Goal: Information Seeking & Learning: Learn about a topic

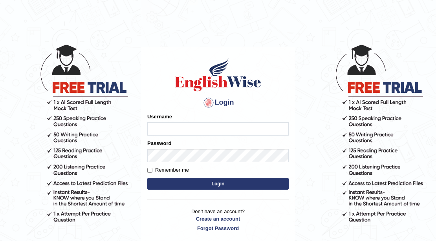
type input "Mahak_a24"
click at [208, 181] on button "Login" at bounding box center [217, 184] width 141 height 12
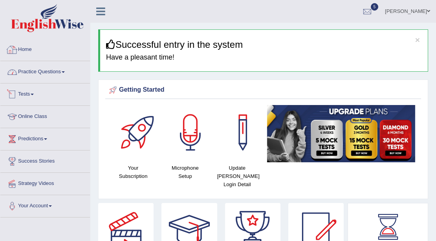
click at [34, 77] on link "Practice Questions" at bounding box center [44, 71] width 89 height 20
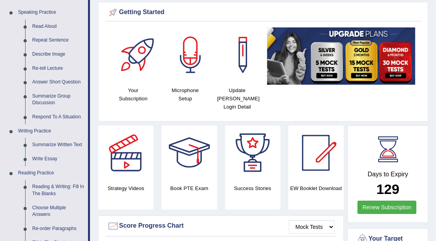
scroll to position [78, 0]
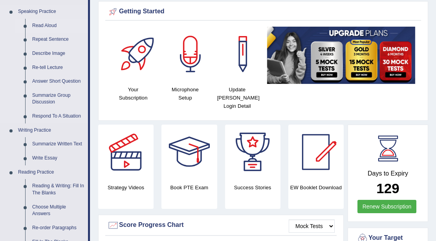
click at [39, 26] on link "Read Aloud" at bounding box center [58, 26] width 59 height 14
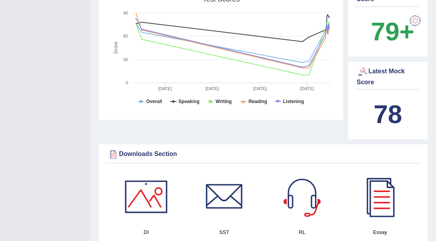
scroll to position [628, 0]
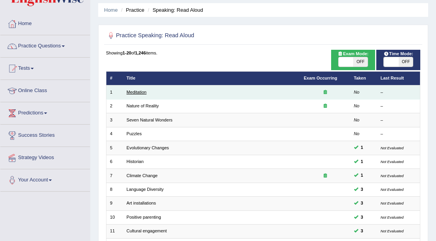
click at [137, 91] on link "Meditation" at bounding box center [136, 92] width 20 height 5
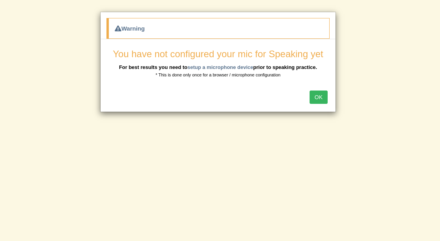
click at [310, 98] on button "OK" at bounding box center [318, 97] width 18 height 13
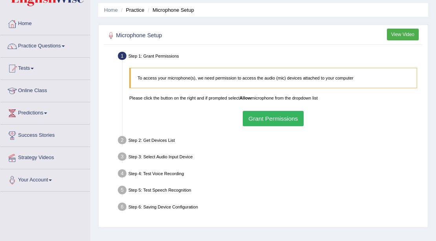
click at [260, 115] on button "Grant Permissions" at bounding box center [273, 118] width 61 height 15
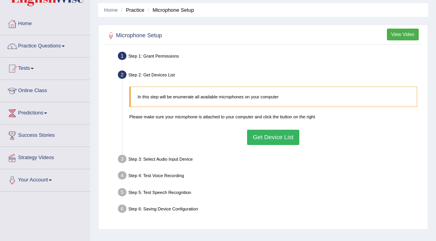
click at [288, 148] on ul "Step 1: Grant Permissions To access your microphone(s), we need permission to a…" at bounding box center [263, 134] width 314 height 168
click at [285, 141] on button "Get Device List" at bounding box center [273, 137] width 52 height 15
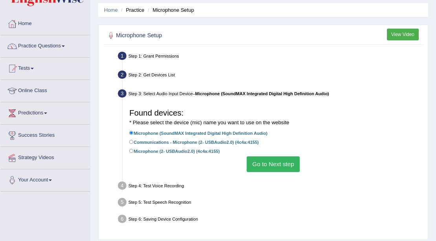
click at [223, 138] on li "Microphone (SoundMAX Integrated Digital High Definition Audio)" at bounding box center [273, 134] width 288 height 9
click at [224, 144] on label "Communications - Microphone (2- USBAudio2.0) (4c4a:4155)" at bounding box center [194, 142] width 130 height 7
click at [232, 142] on label "Communications - Microphone (2- USBAudio2.0) (4c4a:4155)" at bounding box center [194, 142] width 130 height 7
click at [133, 142] on input "Communications - Microphone (2- USBAudio2.0) (4c4a:4155)" at bounding box center [131, 142] width 4 height 4
radio input "true"
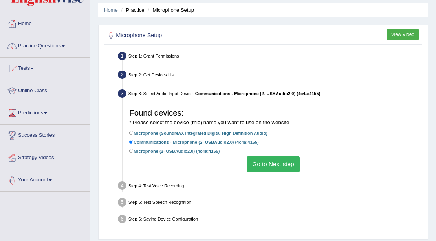
click at [268, 166] on button "Go to Next step" at bounding box center [272, 164] width 53 height 15
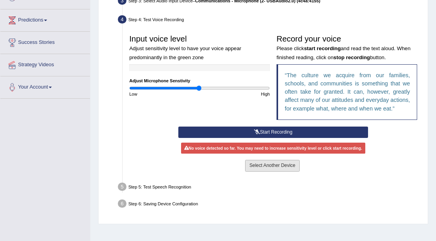
scroll to position [131, 0]
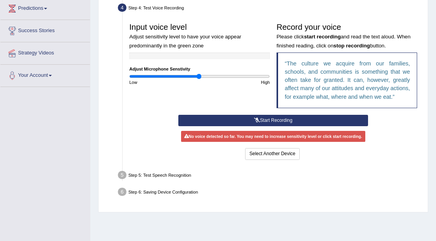
click at [263, 119] on button "Start Recording" at bounding box center [273, 120] width 190 height 11
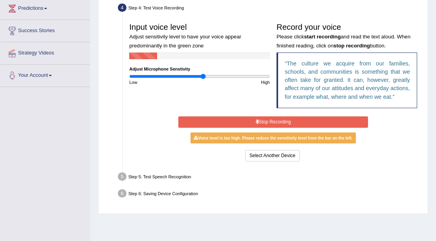
type input "1.06"
click at [203, 76] on input "range" at bounding box center [199, 76] width 141 height 5
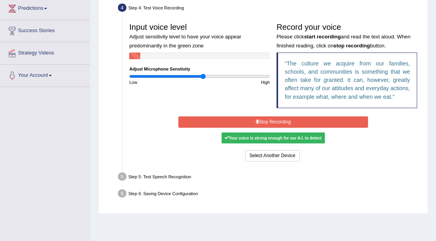
click at [230, 122] on button "Stop Recording" at bounding box center [273, 122] width 190 height 11
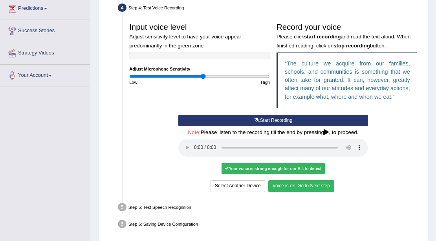
click at [302, 190] on button "Voice is ok. Go to Next step" at bounding box center [301, 186] width 66 height 11
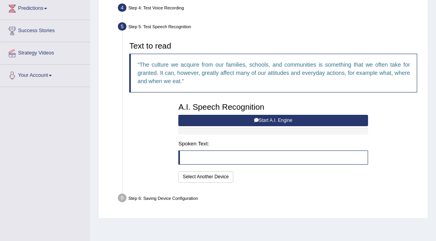
click at [294, 121] on button "Start A.I. Engine" at bounding box center [273, 120] width 190 height 11
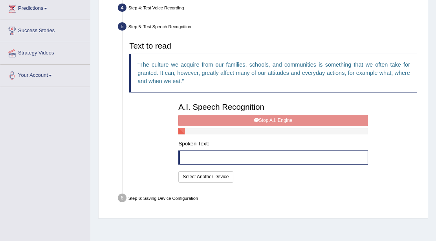
click at [294, 121] on div "A.I. Speech Recognition Start A.I. Engine Stop A.I. Engine Note: Please listen …" at bounding box center [273, 141] width 196 height 85
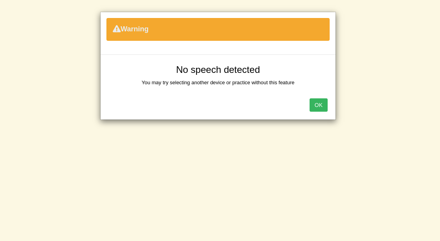
click at [319, 105] on button "OK" at bounding box center [318, 105] width 18 height 13
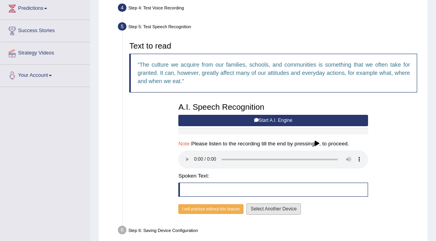
click at [274, 210] on button "Select Another Device" at bounding box center [273, 209] width 55 height 11
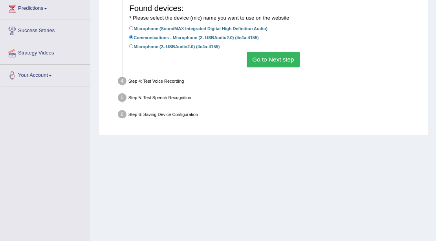
click at [202, 47] on label "Microphone (2- USBAudio2.0) (4c4a:4155)" at bounding box center [174, 46] width 90 height 7
click at [133, 47] on input "Microphone (2- USBAudio2.0) (4c4a:4155)" at bounding box center [131, 46] width 4 height 4
radio input "true"
click at [267, 60] on button "Go to Next step" at bounding box center [272, 59] width 53 height 15
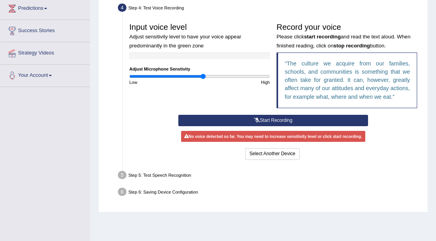
click at [265, 121] on button "Start Recording" at bounding box center [273, 120] width 190 height 11
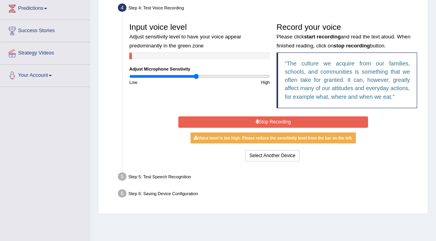
click at [196, 75] on input "range" at bounding box center [199, 76] width 141 height 5
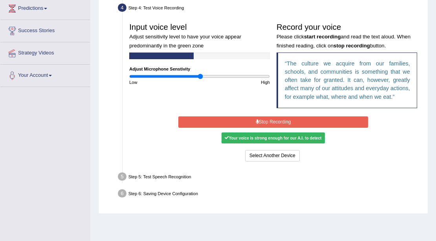
type input "1.02"
click at [200, 76] on input "range" at bounding box center [199, 76] width 141 height 5
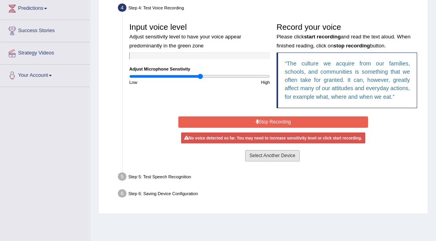
click at [297, 159] on button "Select Another Device" at bounding box center [272, 155] width 55 height 11
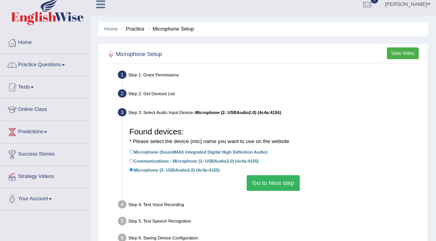
scroll to position [0, 0]
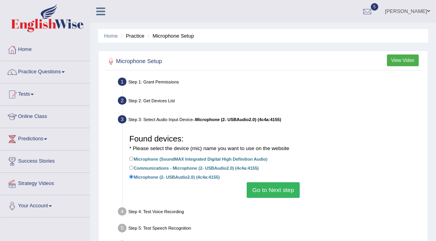
click at [412, 14] on link "Mahak Ahuja" at bounding box center [407, 10] width 57 height 20
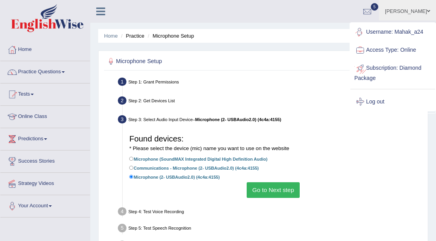
click at [369, 100] on link "Log out" at bounding box center [392, 102] width 85 height 18
